Goal: Obtain resource: Obtain resource

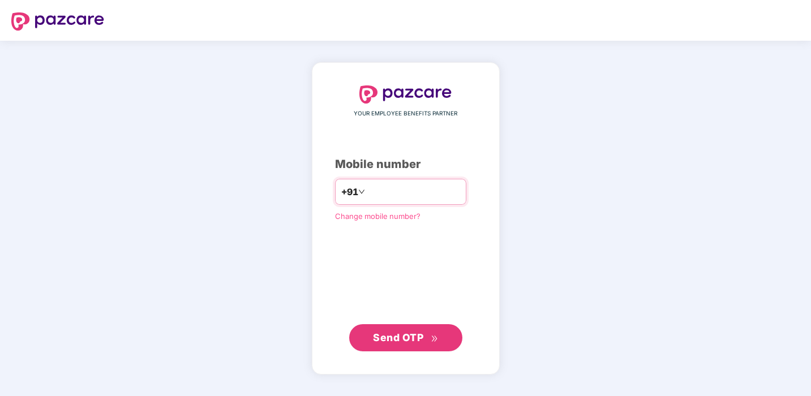
type input "**********"
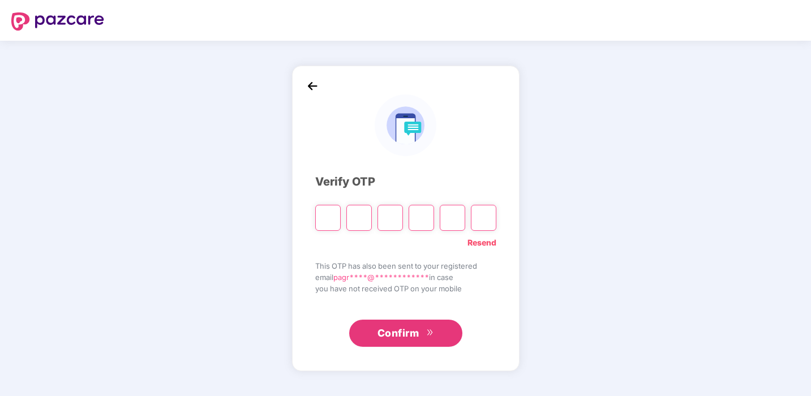
type input "*"
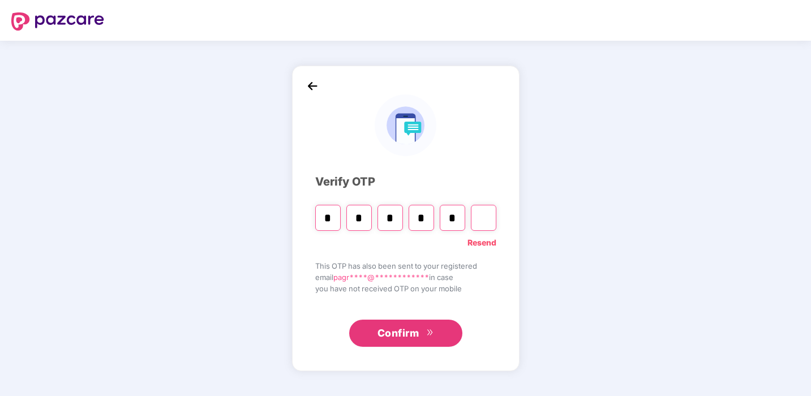
type input "*"
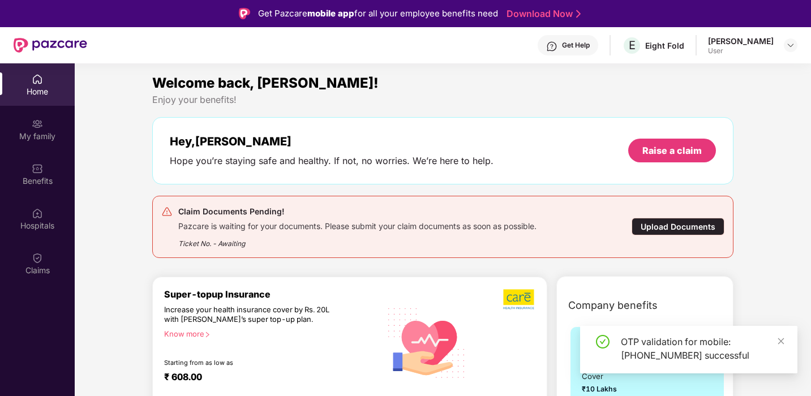
click at [668, 230] on div "Upload Documents" at bounding box center [678, 227] width 93 height 18
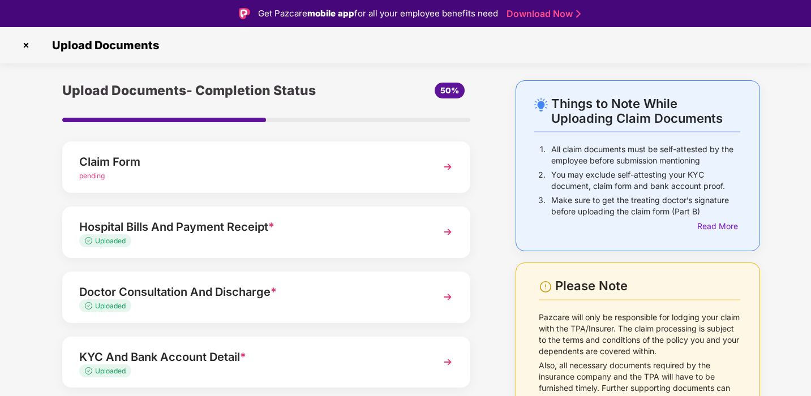
click at [442, 163] on img at bounding box center [448, 167] width 20 height 20
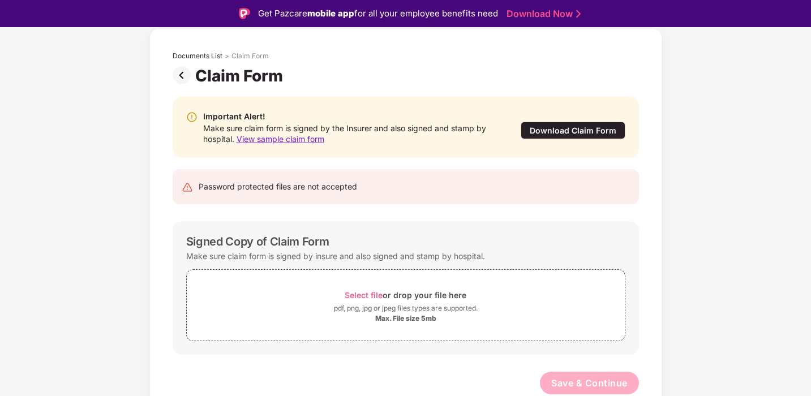
scroll to position [27, 0]
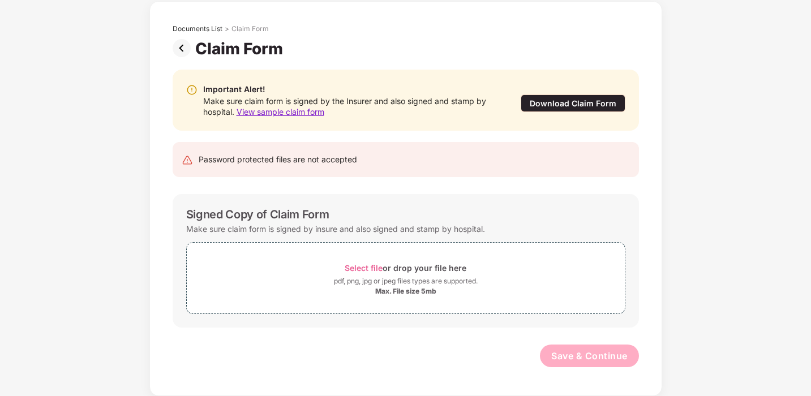
click at [564, 100] on div "Download Claim Form" at bounding box center [573, 104] width 105 height 18
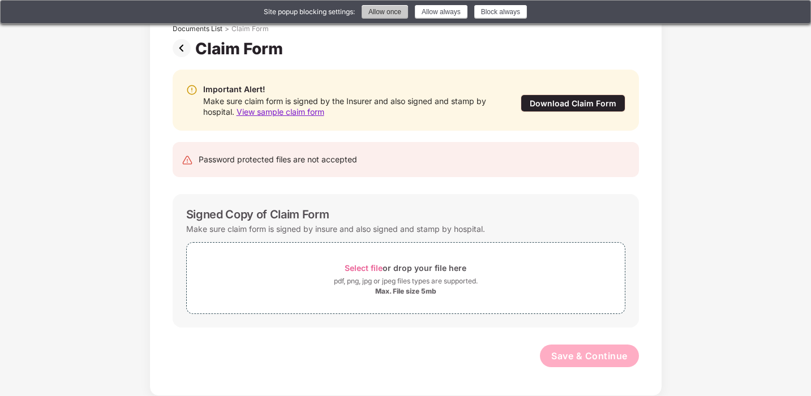
click at [383, 8] on button "Allow once" at bounding box center [385, 12] width 46 height 14
